Goal: Transaction & Acquisition: Purchase product/service

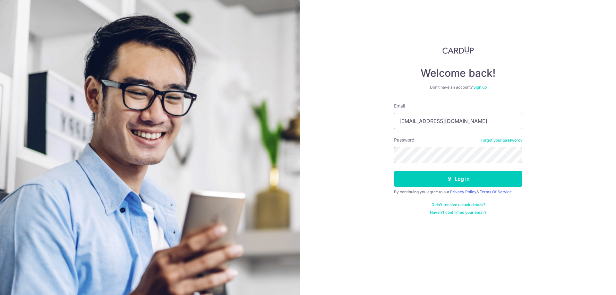
type input "[EMAIL_ADDRESS][DOMAIN_NAME]"
click at [499, 177] on button "Log in" at bounding box center [458, 179] width 128 height 16
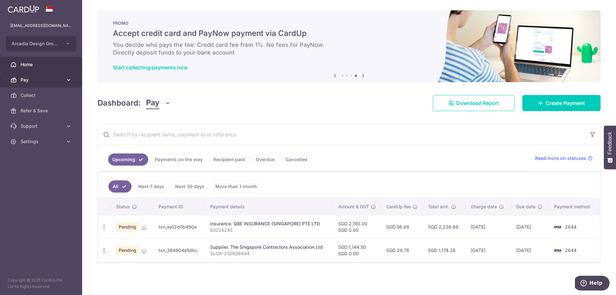
click at [20, 82] on link "Pay" at bounding box center [41, 79] width 82 height 15
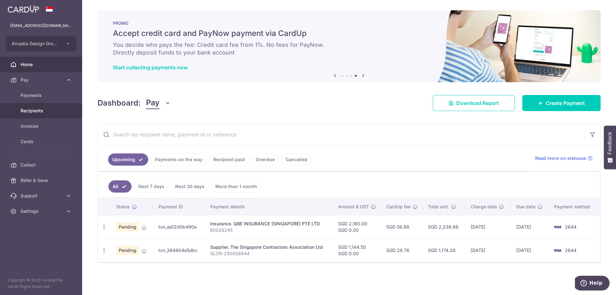
click at [35, 111] on span "Recipients" at bounding box center [42, 110] width 42 height 6
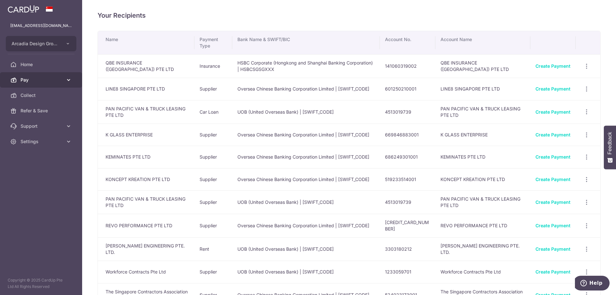
click at [26, 83] on link "Pay" at bounding box center [41, 79] width 82 height 15
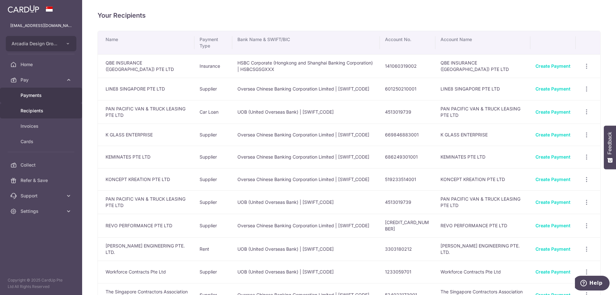
click at [28, 95] on span "Payments" at bounding box center [42, 95] width 42 height 6
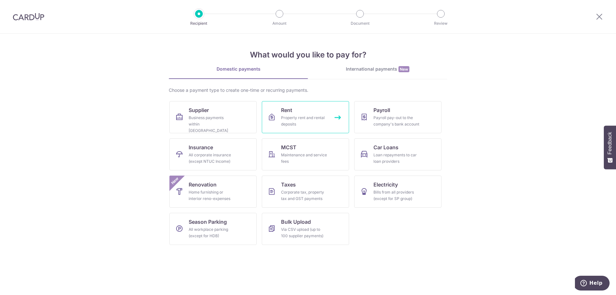
click at [300, 127] on div "Property rent and rental deposits" at bounding box center [304, 120] width 46 height 13
click at [330, 200] on link "Taxes Corporate tax, property tax and GST payments" at bounding box center [305, 191] width 87 height 32
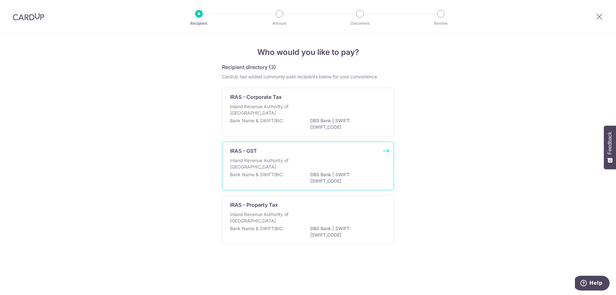
click at [294, 177] on div "Bank Name & SWIFT/BIC: DBS Bank | SWIFT: [SWIFT_CODE]" at bounding box center [308, 177] width 156 height 13
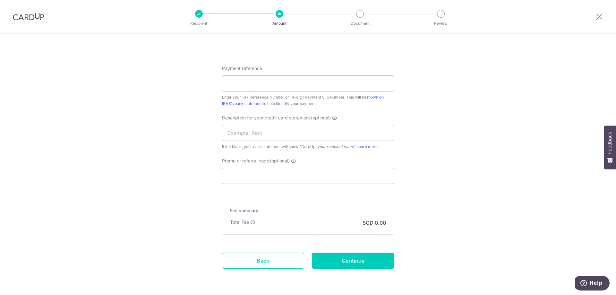
scroll to position [281, 0]
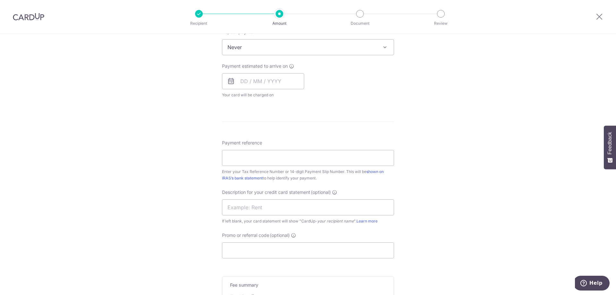
click at [37, 15] on img at bounding box center [28, 17] width 31 height 8
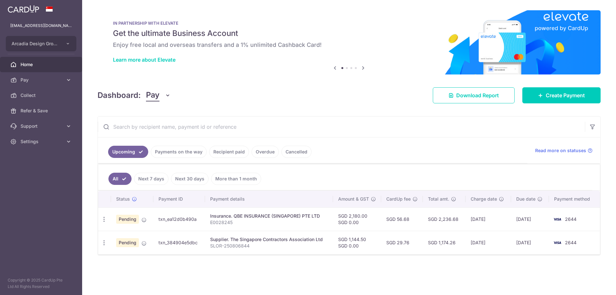
click at [126, 219] on span "Pending" at bounding box center [127, 219] width 23 height 9
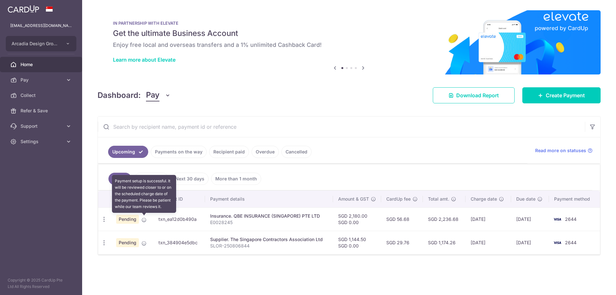
click at [141, 219] on icon at bounding box center [143, 219] width 5 height 5
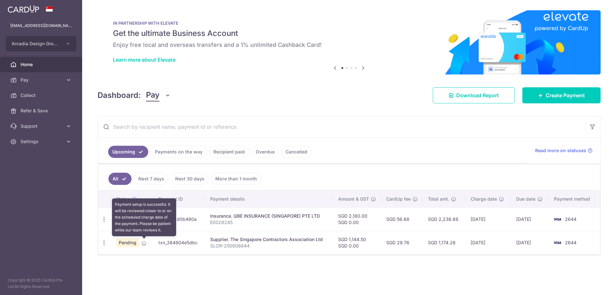
click at [144, 242] on icon at bounding box center [143, 243] width 5 height 5
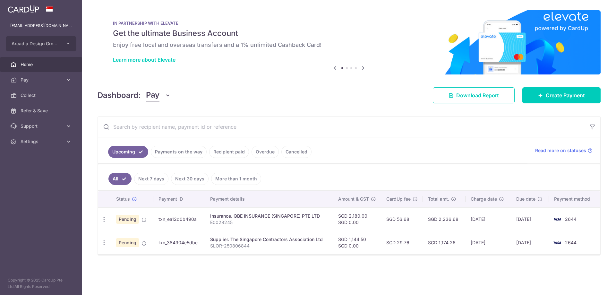
click at [40, 67] on span "Home" at bounding box center [42, 64] width 42 height 6
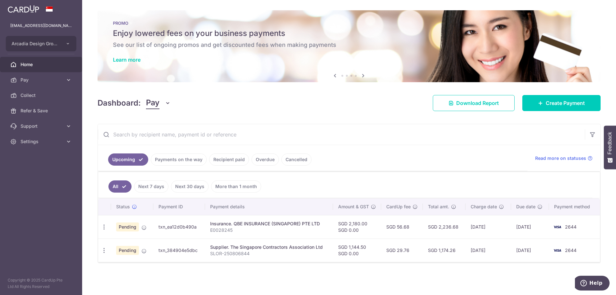
click at [35, 66] on span "Home" at bounding box center [42, 64] width 42 height 6
